Goal: Information Seeking & Learning: Learn about a topic

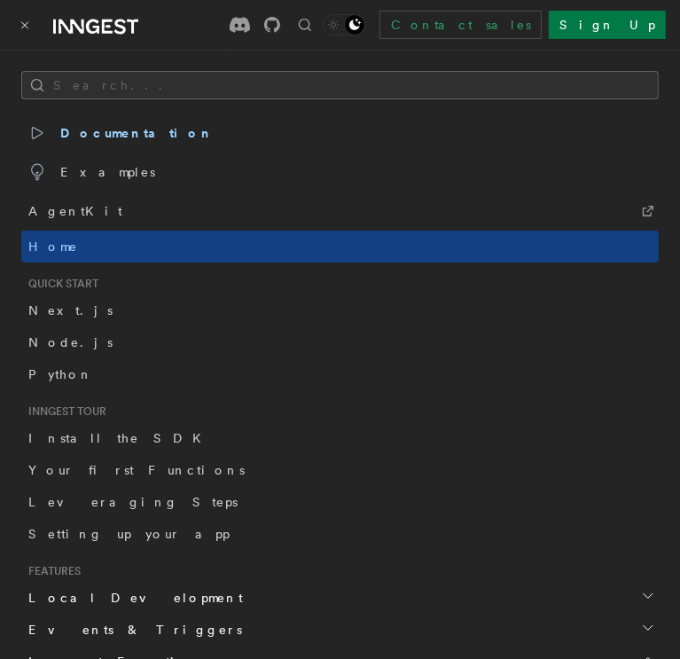
click at [194, 97] on button "Search..." at bounding box center [340, 85] width 638 height 28
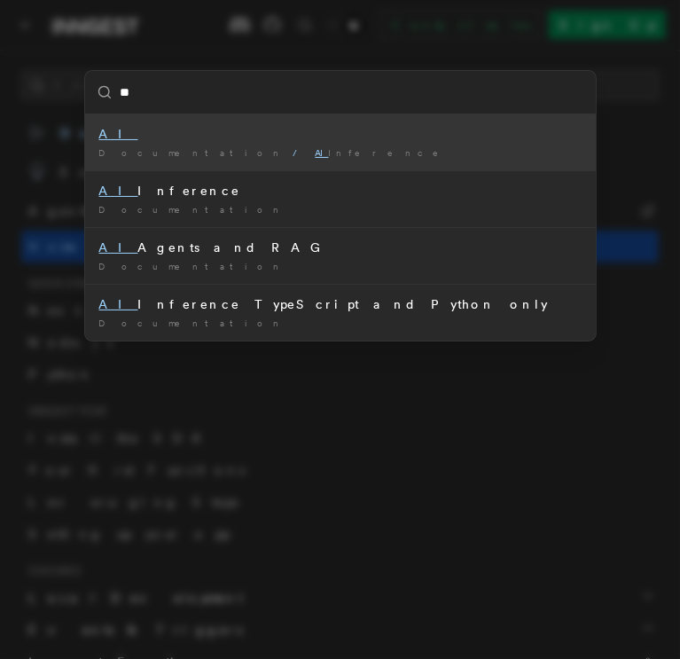
type input "**"
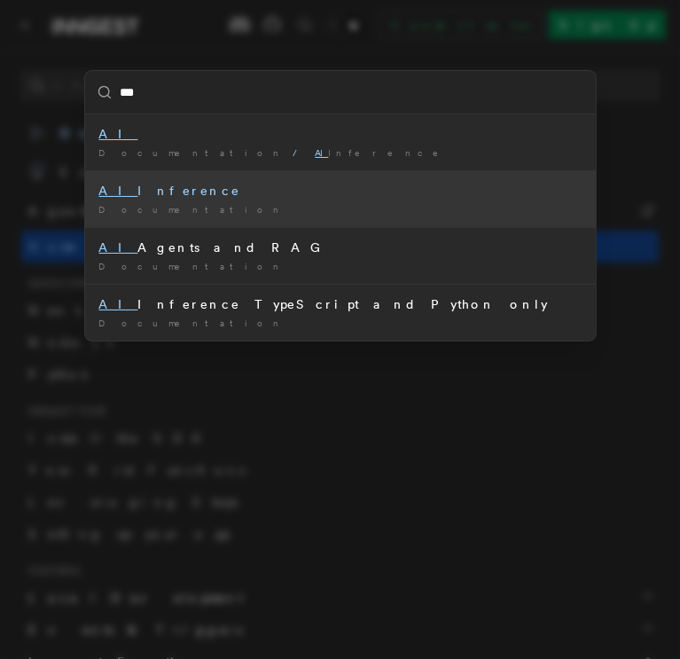
click at [203, 186] on div "AI Inference" at bounding box center [340, 191] width 482 height 18
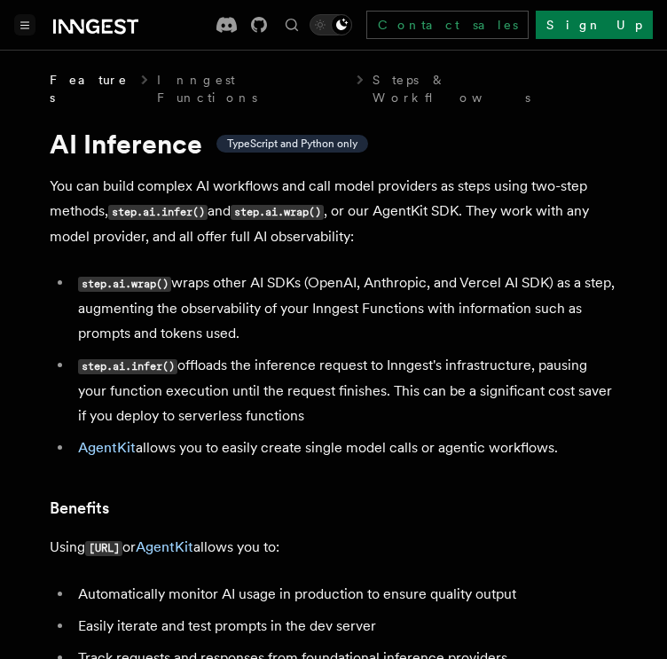
click at [25, 27] on icon "Toggle navigation" at bounding box center [25, 25] width 8 height 6
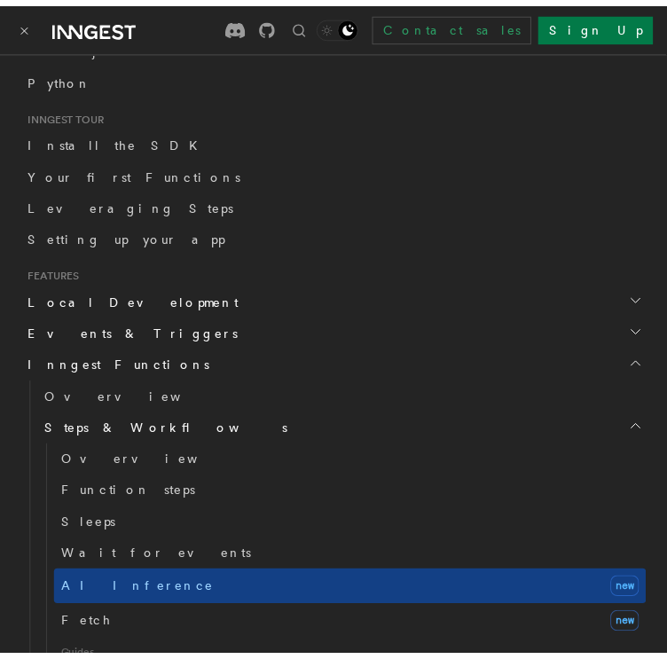
scroll to position [443, 0]
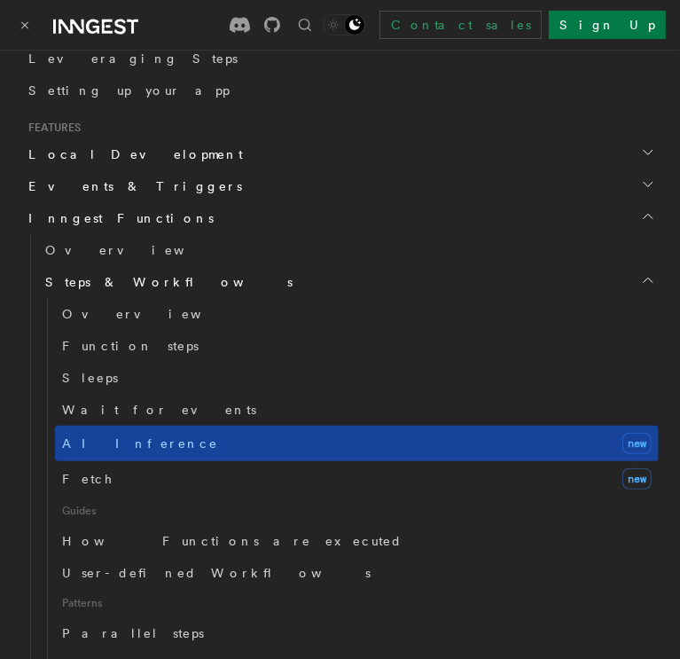
click at [106, 437] on span "AI Inference" at bounding box center [140, 443] width 156 height 14
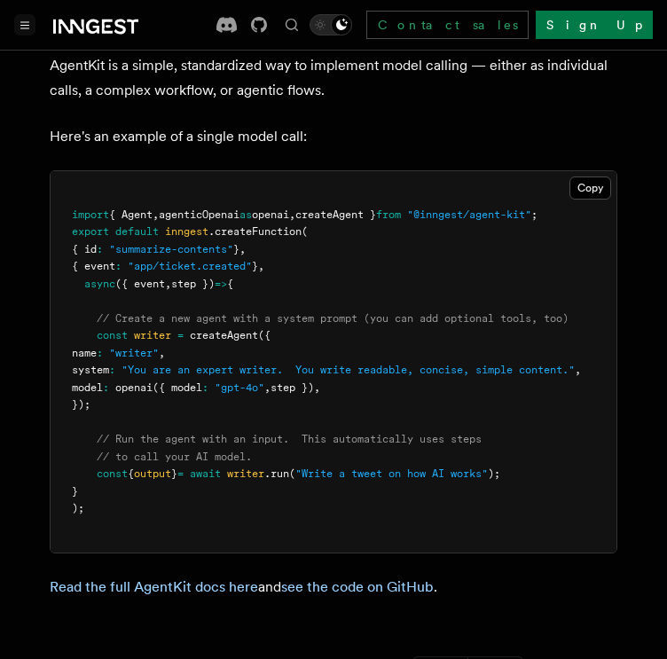
scroll to position [5321, 0]
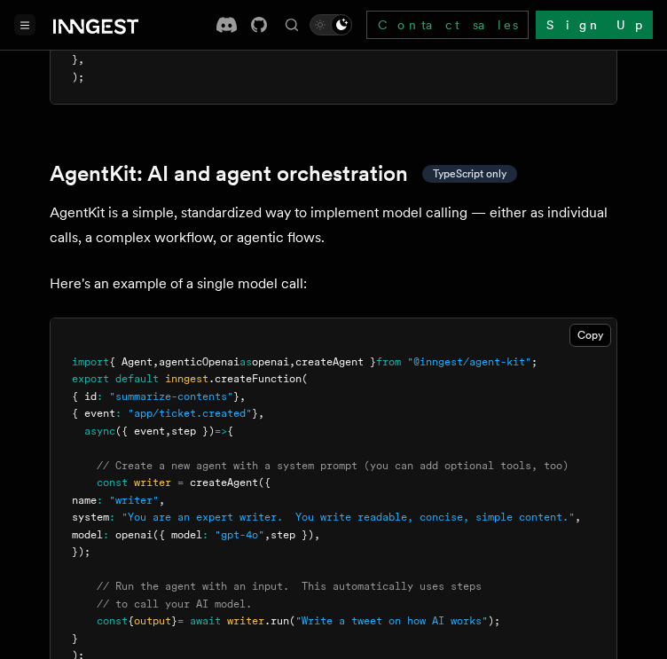
click at [401, 356] on span "from" at bounding box center [388, 362] width 25 height 12
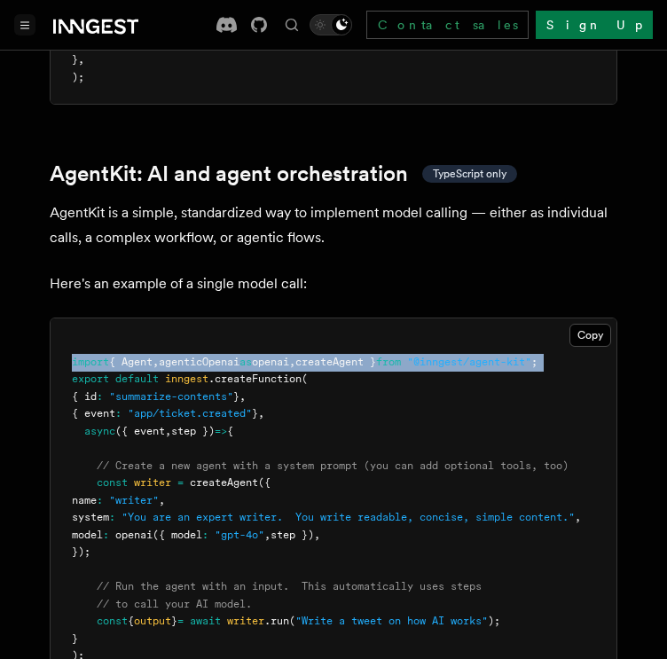
click at [401, 356] on span "from" at bounding box center [388, 362] width 25 height 12
copy code "import { Agent , agenticOpenai as openai , createAgent } from "@inngest/agent-k…"
click at [401, 356] on span "from" at bounding box center [388, 362] width 25 height 12
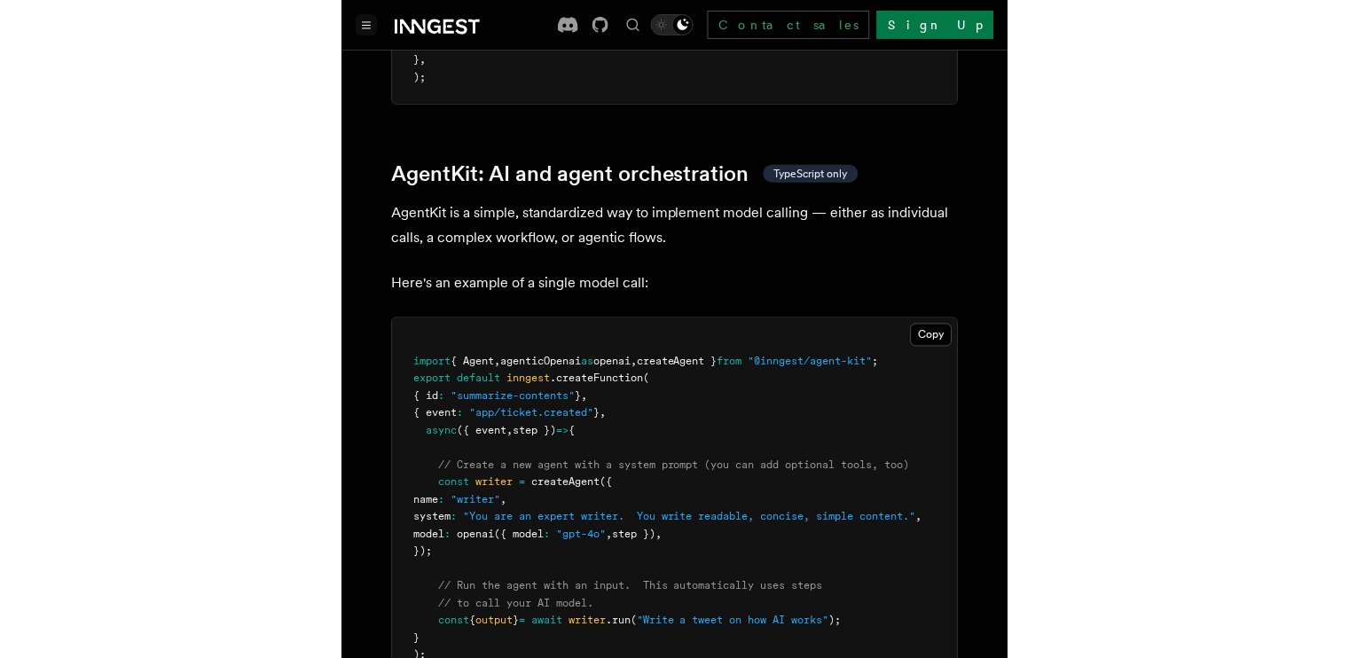
scroll to position [5468, 0]
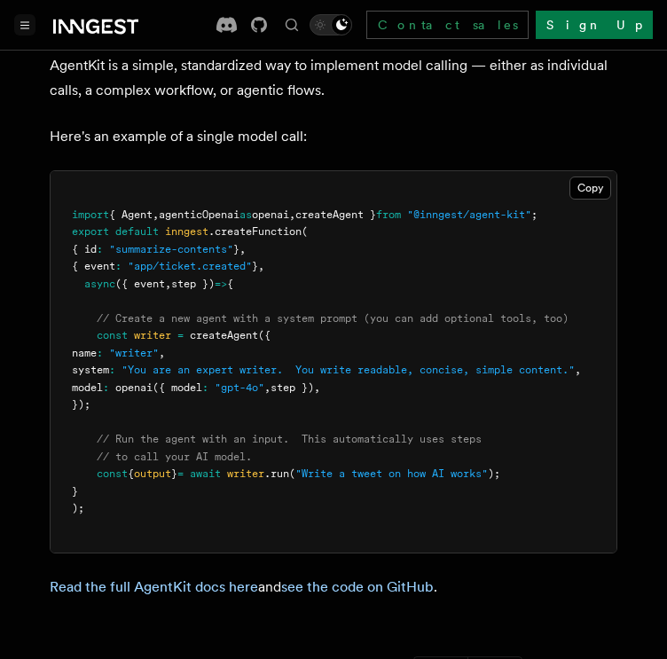
drag, startPoint x: 94, startPoint y: 314, endPoint x: 133, endPoint y: 384, distance: 80.2
click at [133, 384] on pre "import { Agent , agenticOpenai as openai , createAgent } from "@inngest/agent-k…" at bounding box center [334, 361] width 566 height 381
copy code "const writer = createAgent ({ name : "writer" , system : "You are an expert wri…"
click at [133, 384] on pre "import { Agent , agenticOpenai as openai , createAgent } from "@inngest/agent-k…" at bounding box center [334, 361] width 566 height 381
click at [24, 36] on div at bounding box center [76, 24] width 124 height 25
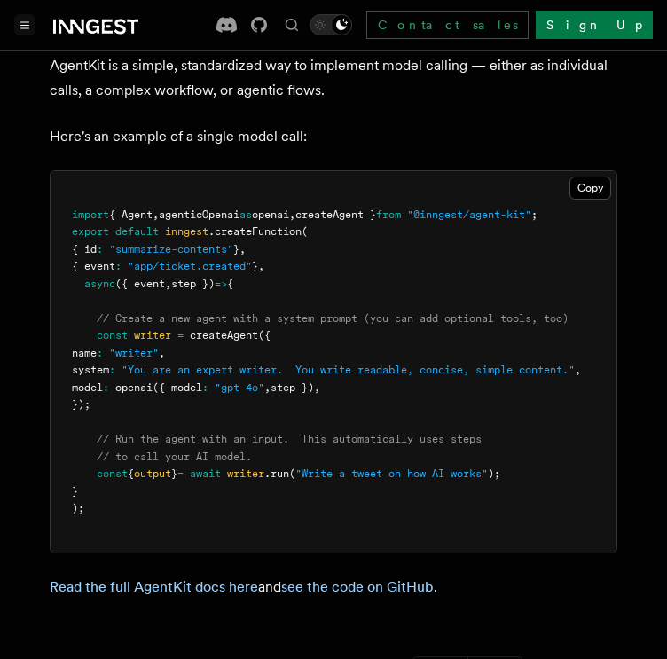
click at [24, 30] on button "Toggle navigation" at bounding box center [24, 24] width 21 height 21
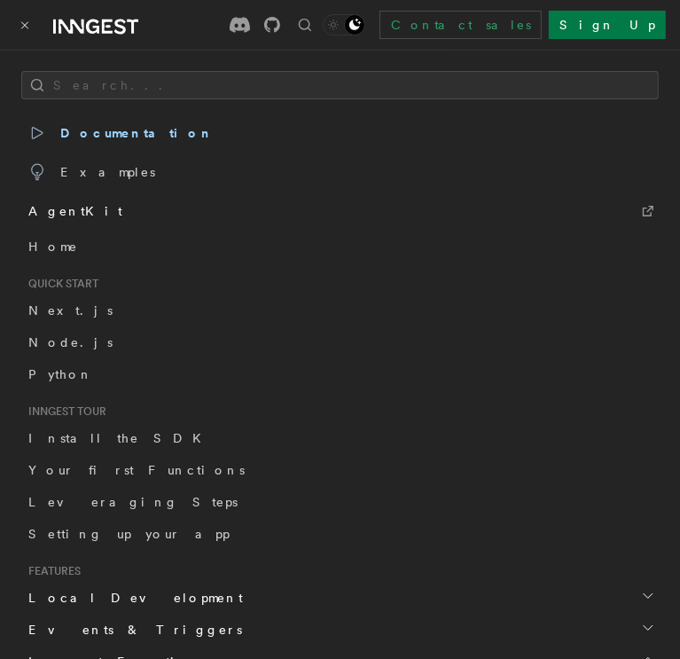
click at [87, 212] on link "AgentKit" at bounding box center [340, 211] width 638 height 39
